Goal: Information Seeking & Learning: Find contact information

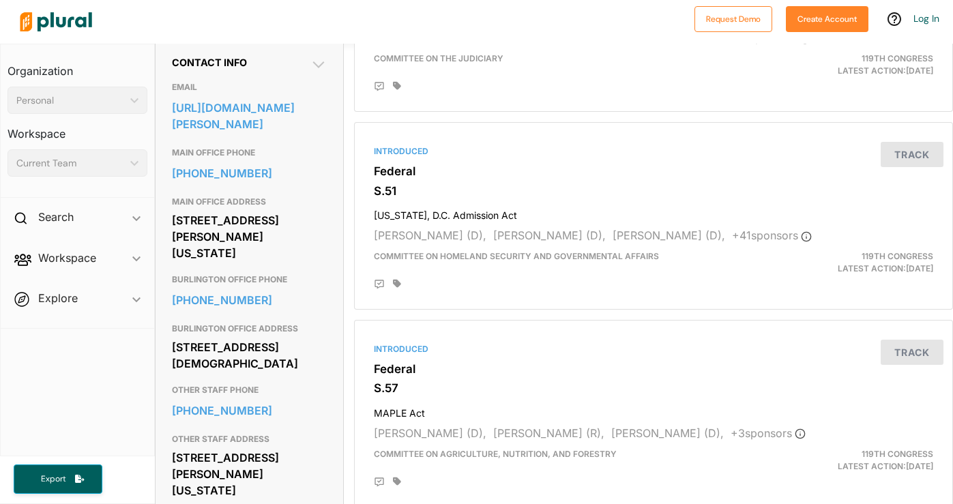
scroll to position [482, 0]
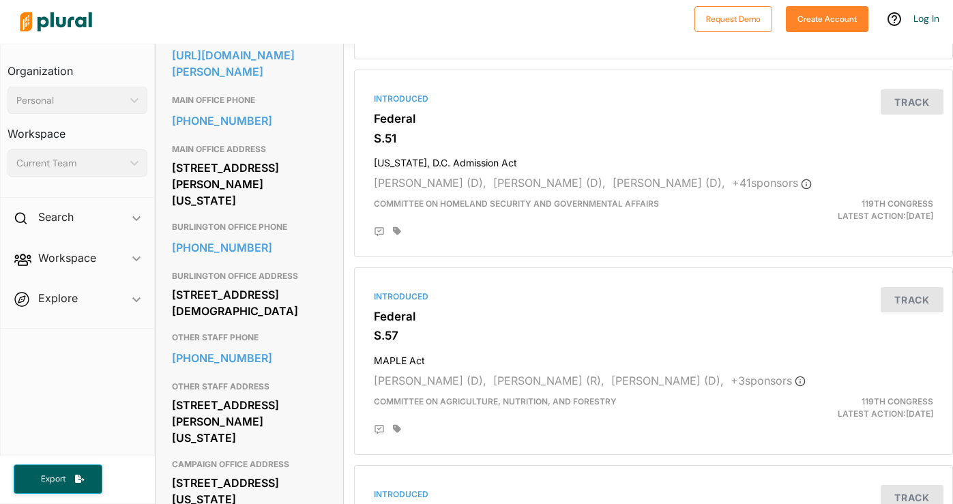
drag, startPoint x: 170, startPoint y: 182, endPoint x: 173, endPoint y: 233, distance: 51.3
click at [173, 233] on div "Contact Info EMAIL https://www.sanders.senate.gov/contact/ MAIN OFFICE PHONE 20…" at bounding box center [250, 273] width 188 height 572
copy div "332 Dirksen Senate Office Building Washington, DC 20510"
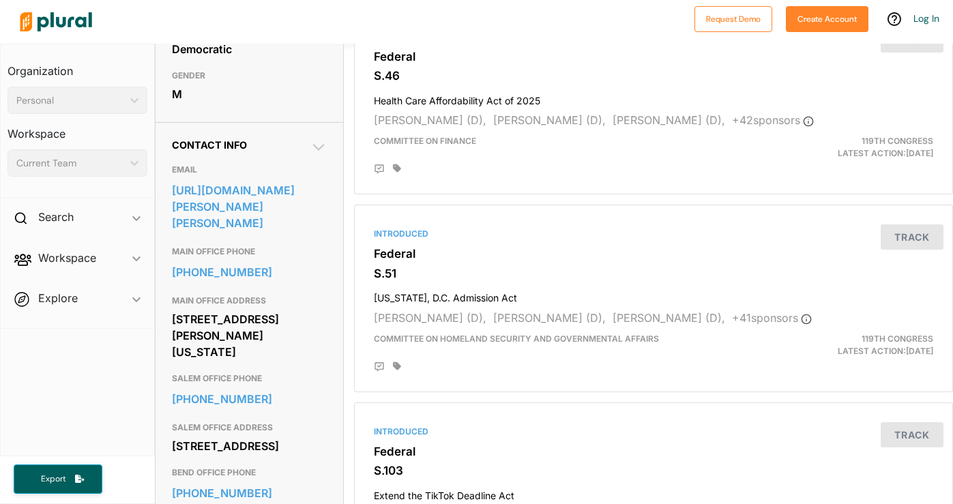
scroll to position [349, 0]
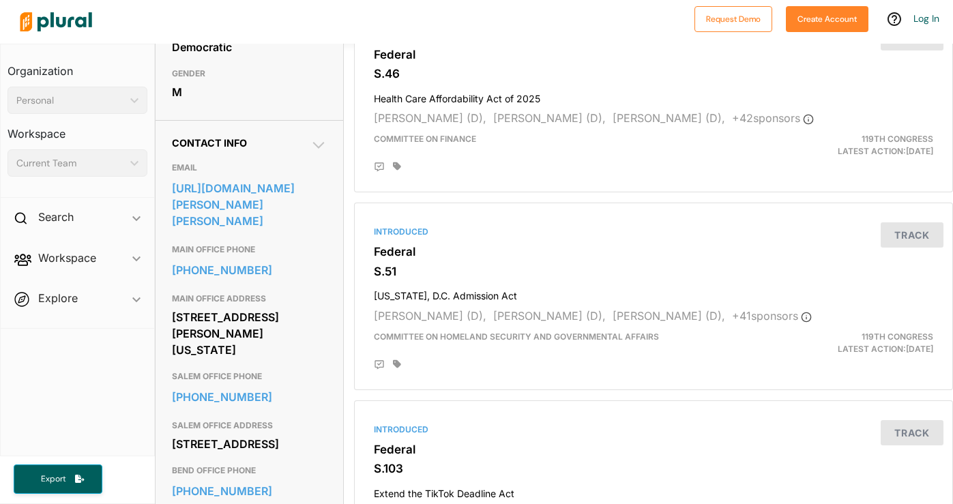
drag, startPoint x: 173, startPoint y: 294, endPoint x: 178, endPoint y: 342, distance: 48.1
click at [178, 342] on div "[STREET_ADDRESS][PERSON_NAME][US_STATE]" at bounding box center [250, 333] width 156 height 53
copy div "[STREET_ADDRESS][PERSON_NAME][US_STATE]"
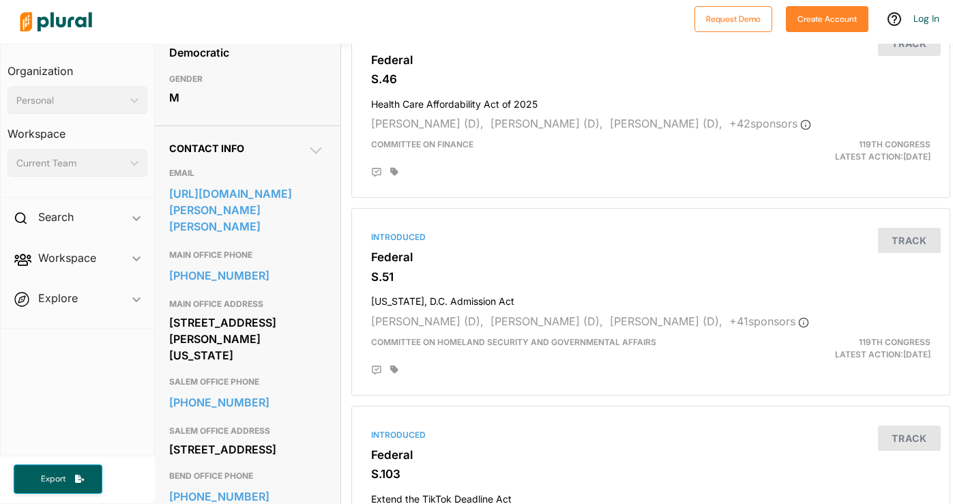
scroll to position [346, 3]
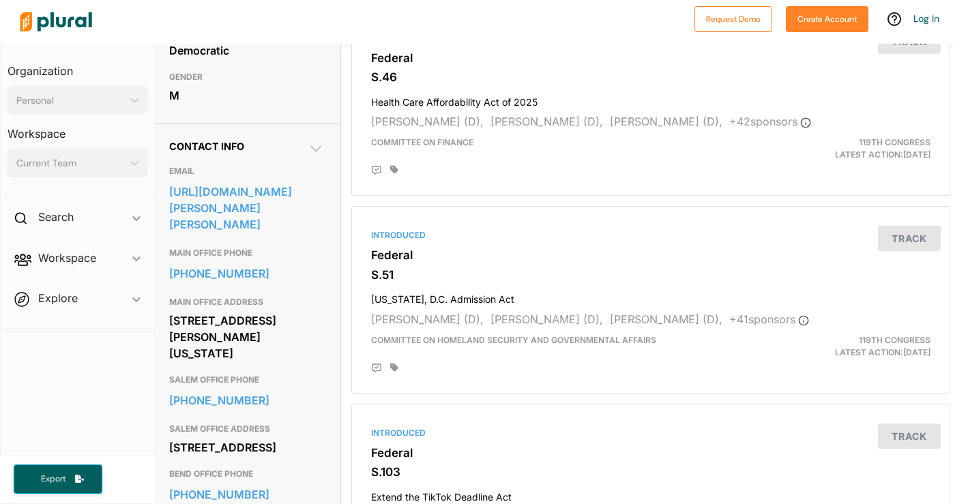
drag, startPoint x: 166, startPoint y: 295, endPoint x: 171, endPoint y: 349, distance: 54.7
copy div "[STREET_ADDRESS][PERSON_NAME][US_STATE]"
